Goal: Answer question/provide support: Share knowledge or assist other users

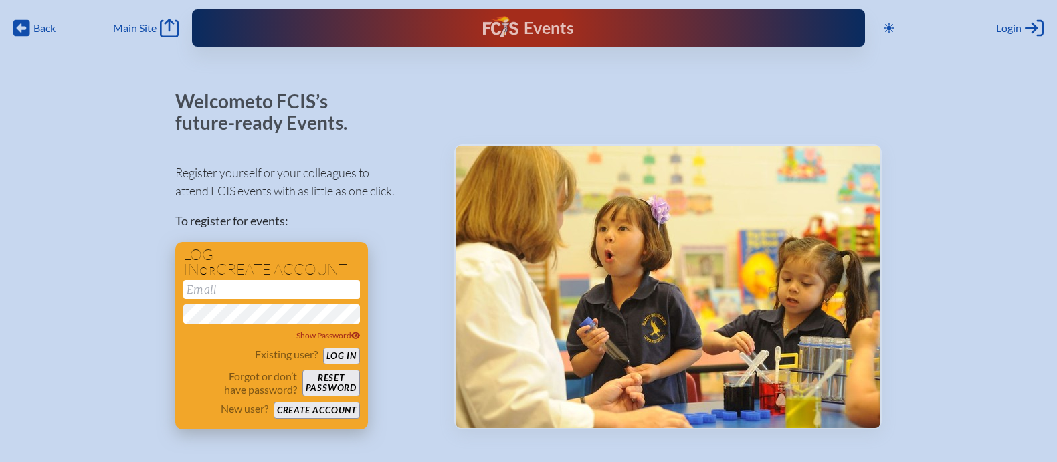
type input "[EMAIL_ADDRESS][DOMAIN_NAME]"
click at [353, 354] on button "Log in" at bounding box center [341, 356] width 37 height 17
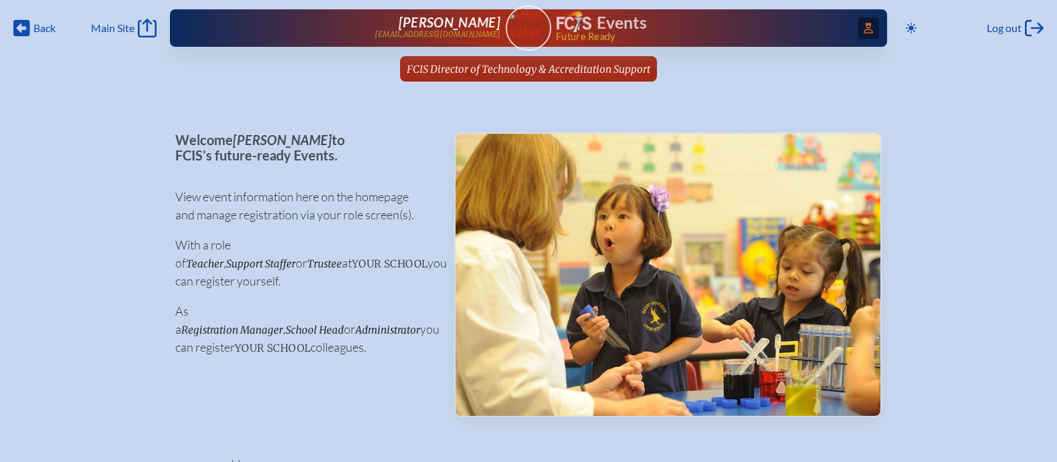
click at [871, 27] on icon "Access Users..." at bounding box center [868, 28] width 9 height 11
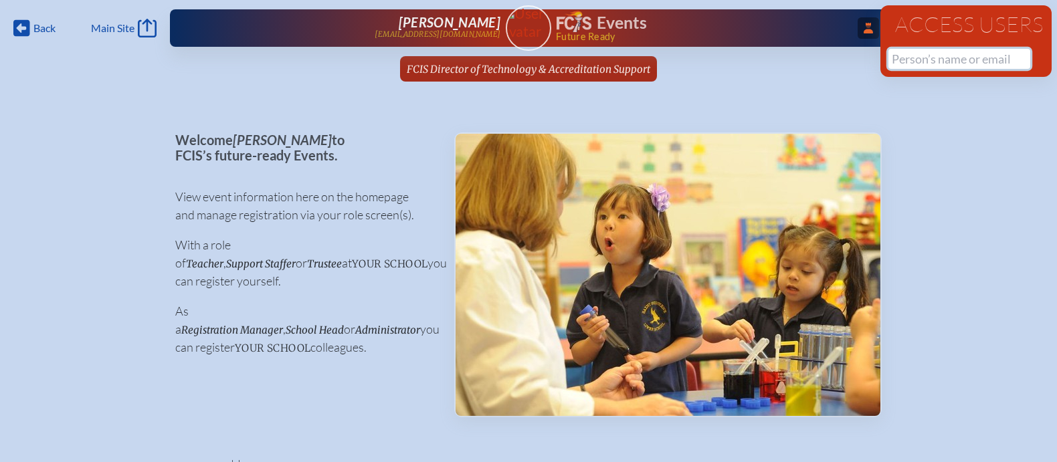
click at [913, 61] on input "text" at bounding box center [960, 59] width 142 height 20
paste input "Rizzitano"
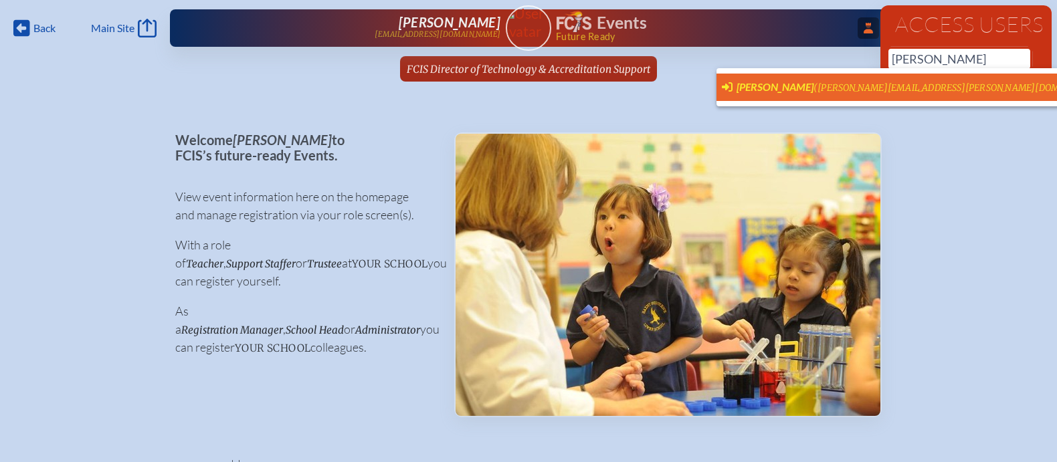
click at [897, 82] on span "(melissa.rizzitano@thebenjaminschool.org)" at bounding box center [963, 87] width 298 height 11
type input "[PERSON_NAME][EMAIL_ADDRESS][PERSON_NAME][DOMAIN_NAME]"
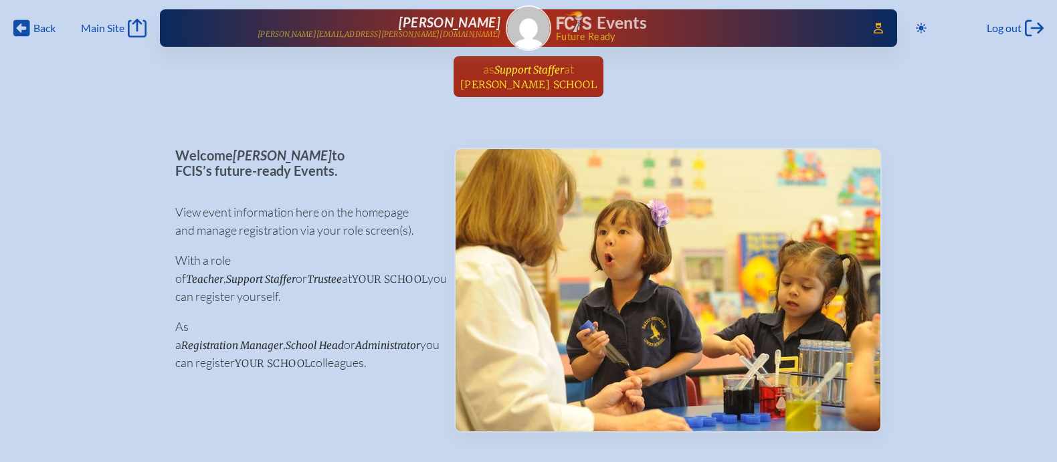
click at [535, 73] on span "Support Staffer" at bounding box center [530, 70] width 70 height 13
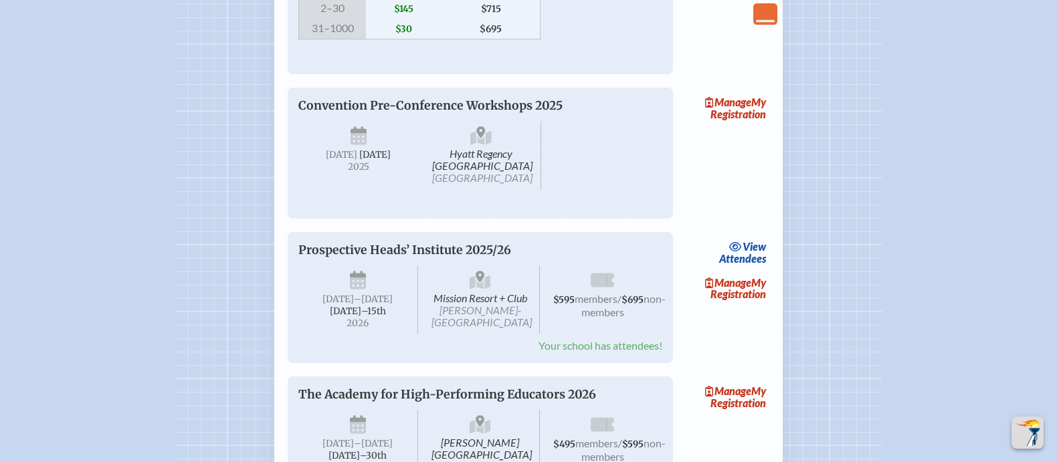
scroll to position [1677, 0]
